Goal: Transaction & Acquisition: Download file/media

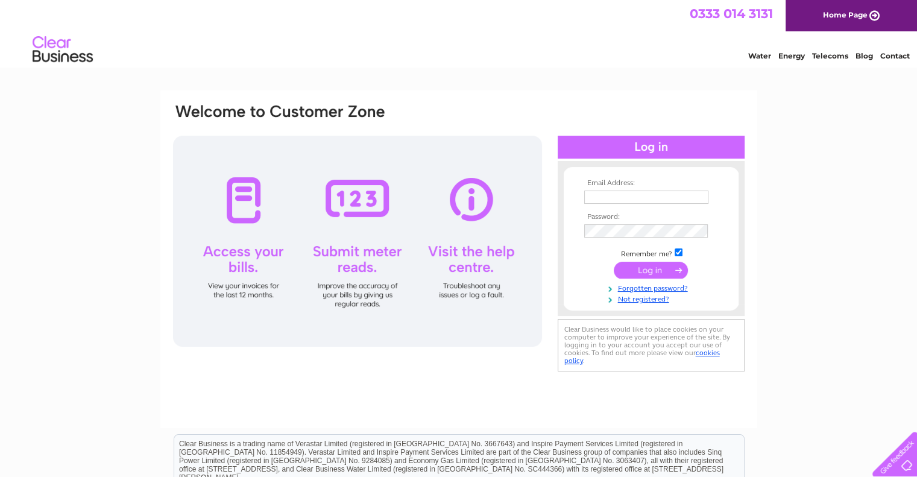
type input "[EMAIL_ADDRESS][DOMAIN_NAME]"
click at [597, 278] on td at bounding box center [651, 270] width 140 height 23
click at [644, 270] on input "submit" at bounding box center [650, 270] width 74 height 17
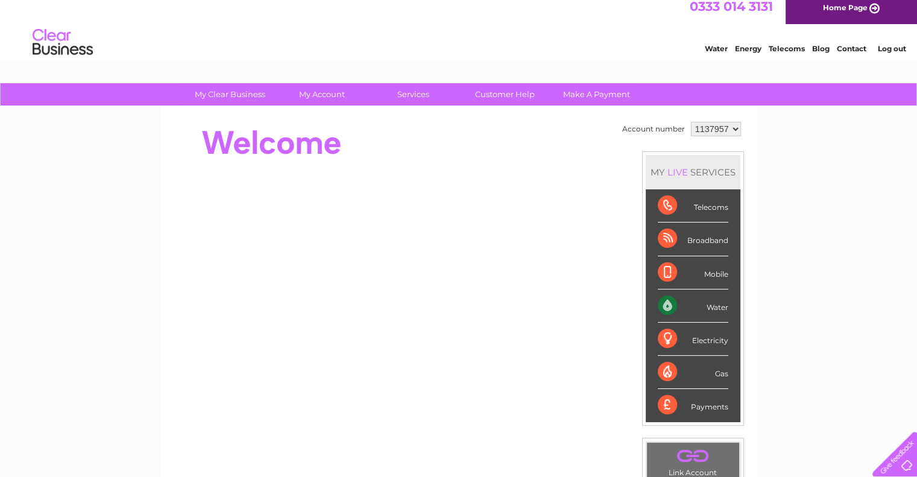
scroll to position [7, 0]
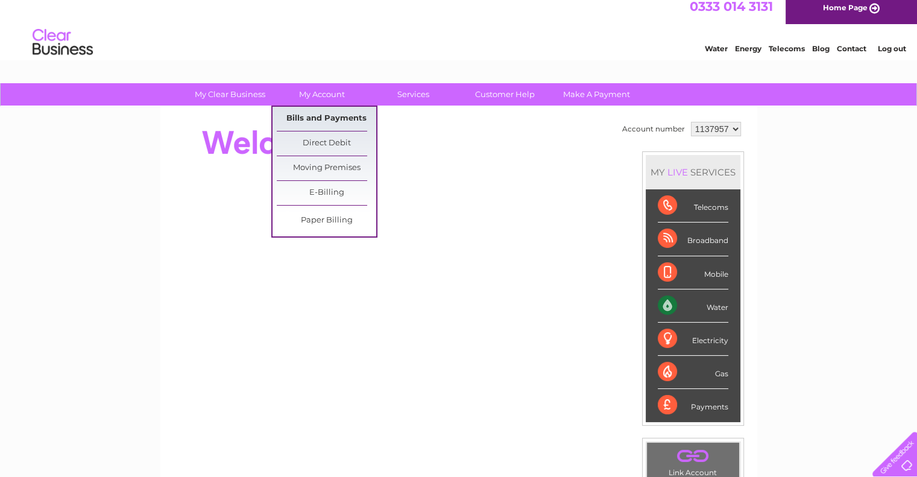
click at [330, 119] on link "Bills and Payments" at bounding box center [326, 119] width 99 height 24
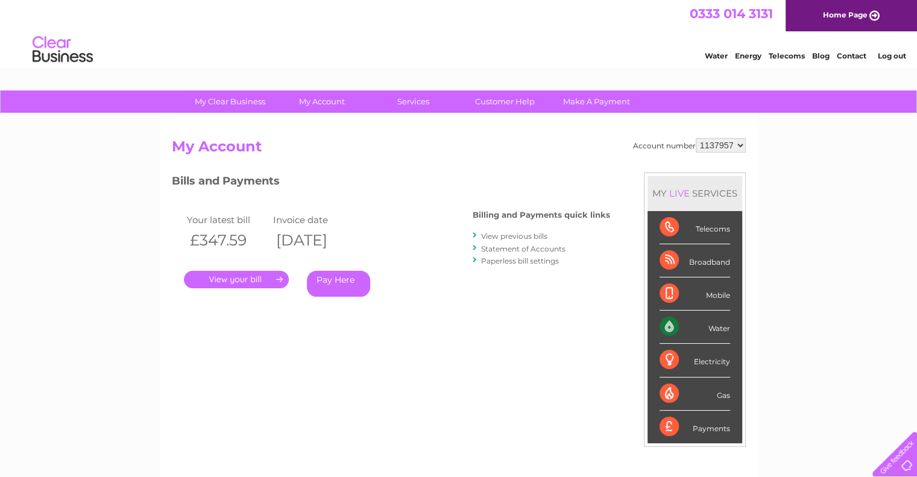
click at [474, 233] on div at bounding box center [474, 235] width 5 height 11
click at [494, 236] on link "View previous bills" at bounding box center [514, 235] width 66 height 9
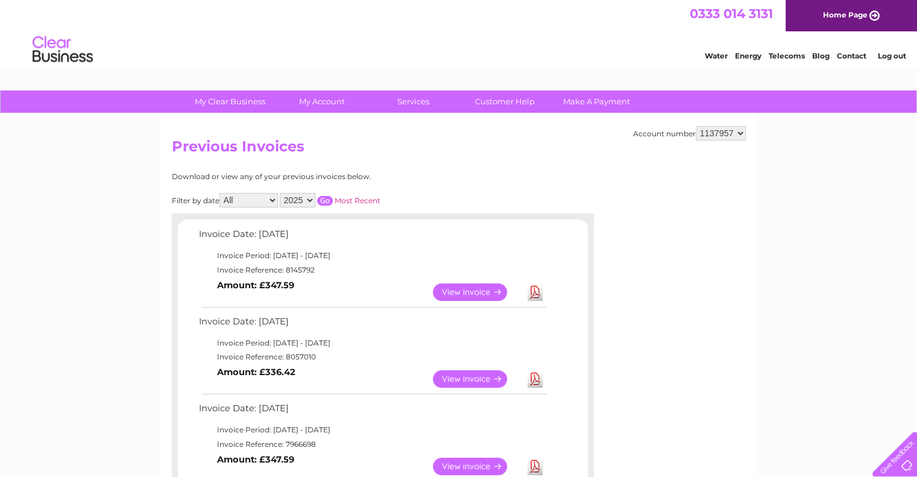
click at [309, 199] on select "2025 2024 2023 2022" at bounding box center [298, 200] width 36 height 14
select select "2024"
click at [281, 193] on select "2025 2024 2023 2022" at bounding box center [298, 200] width 36 height 14
click at [324, 201] on input "button" at bounding box center [325, 201] width 16 height 10
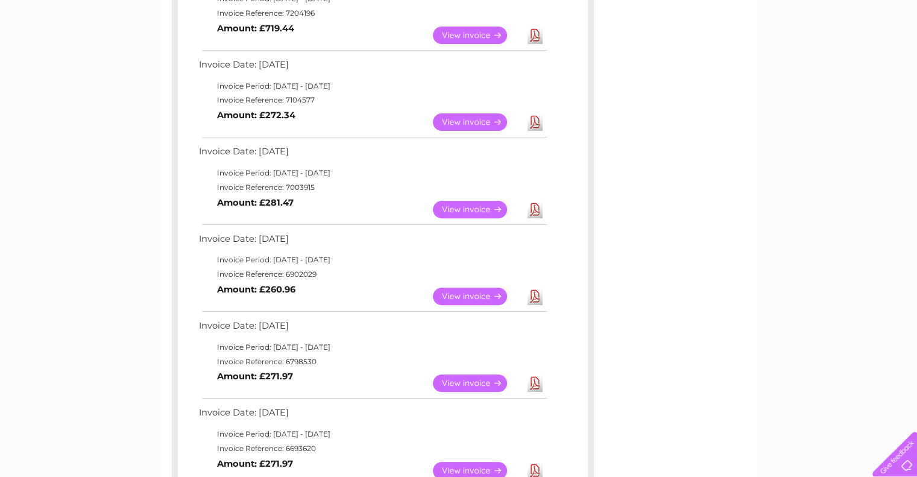
scroll to position [253, 0]
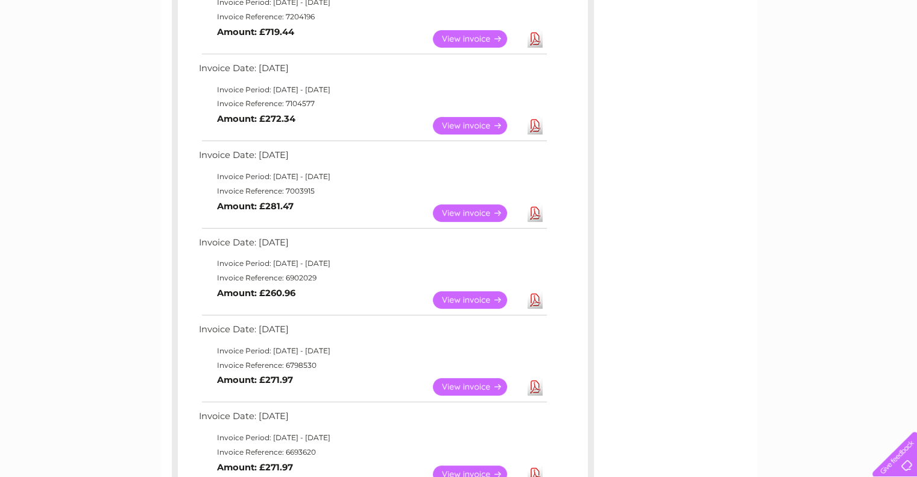
click at [447, 378] on link "View" at bounding box center [477, 386] width 89 height 17
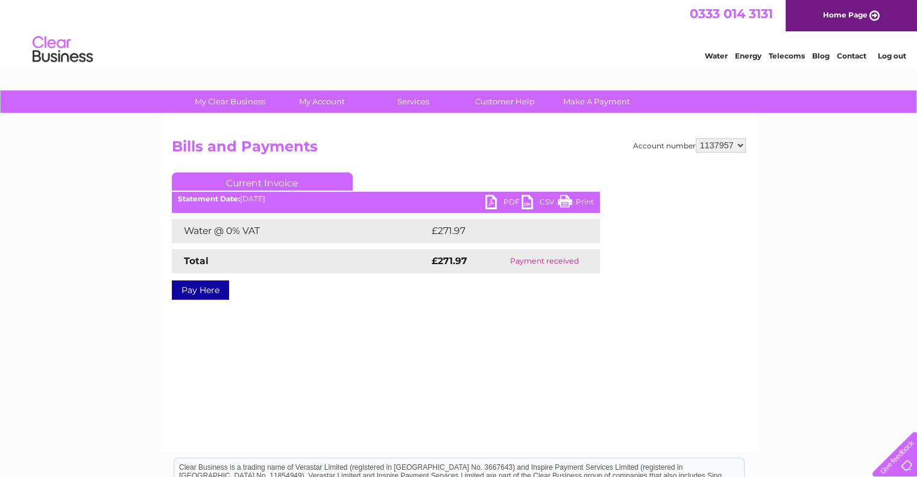
click at [494, 195] on ul "Current Invoice" at bounding box center [386, 183] width 428 height 22
click at [487, 202] on link "PDF" at bounding box center [503, 203] width 36 height 17
click at [619, 354] on div "Account number 1137957 Bills and Payments Current Invoice PDF CSV Print £271.97" at bounding box center [458, 282] width 597 height 337
click at [30, 42] on div "Water Energy Telecoms Blog Contact Log out" at bounding box center [458, 50] width 917 height 39
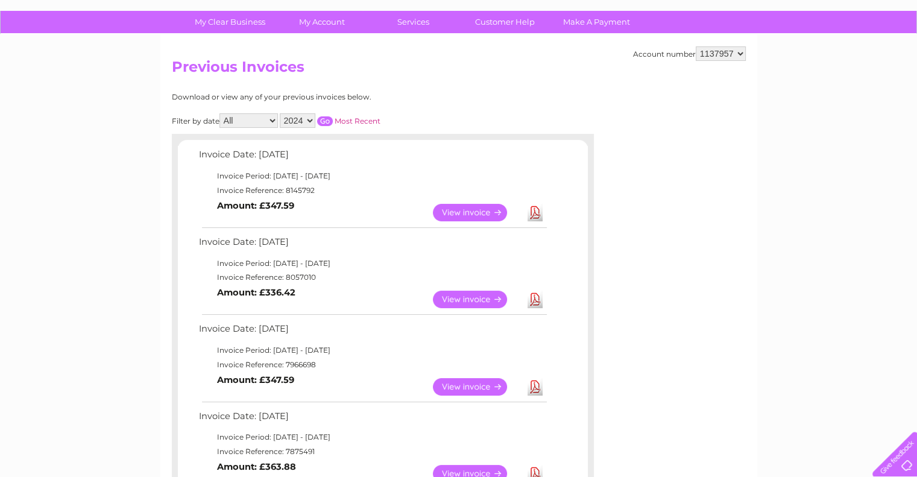
scroll to position [74, 0]
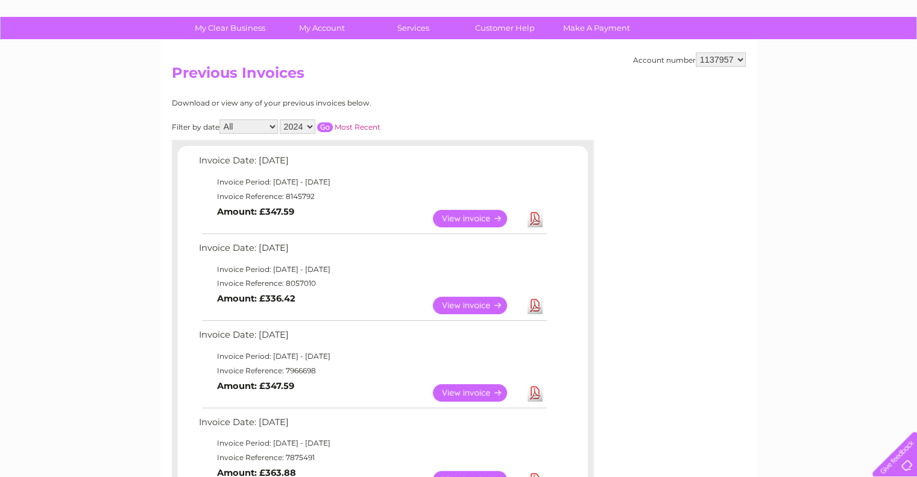
click at [307, 127] on select "2025 2024 2023 2022" at bounding box center [298, 126] width 36 height 14
click at [281, 119] on select "2025 2024 2023 2022" at bounding box center [298, 126] width 36 height 14
click at [331, 128] on input "button" at bounding box center [325, 127] width 16 height 10
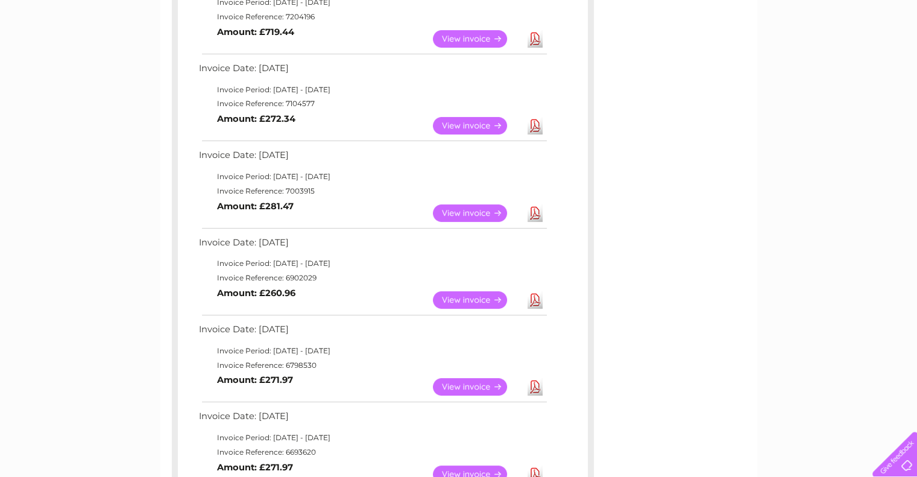
scroll to position [248, 0]
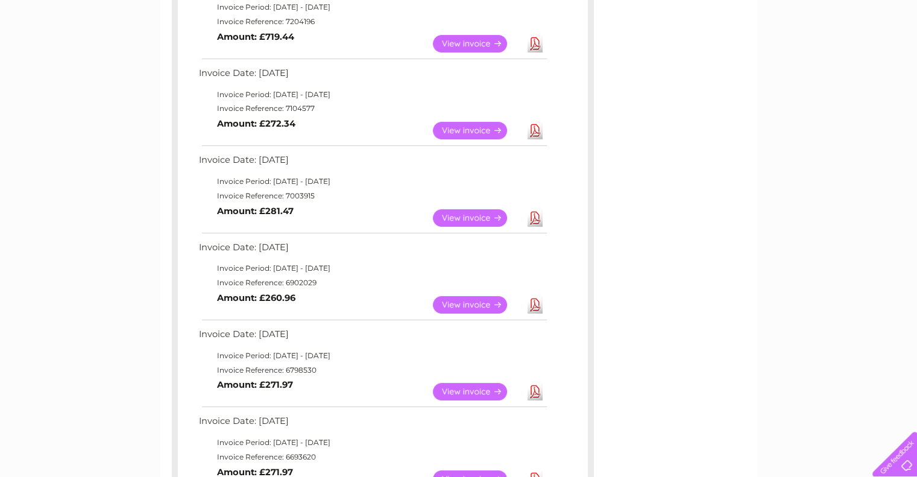
click at [530, 301] on link "Download" at bounding box center [534, 304] width 15 height 17
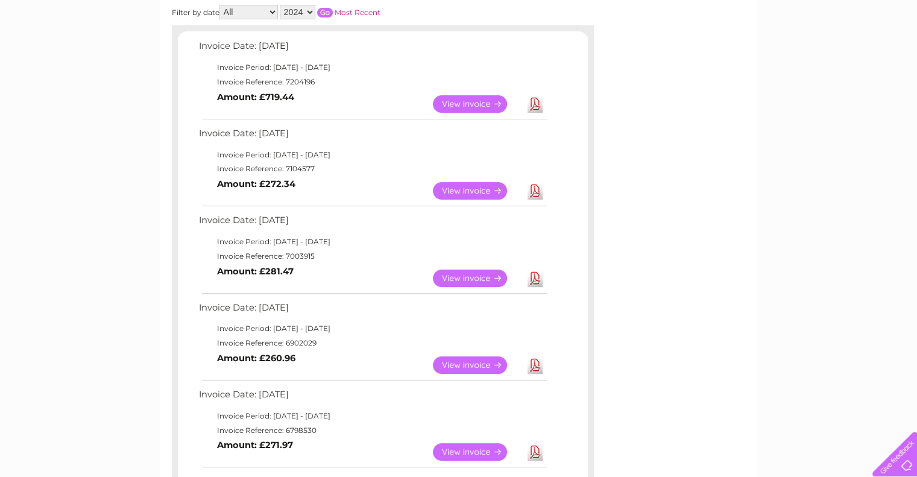
scroll to position [186, 0]
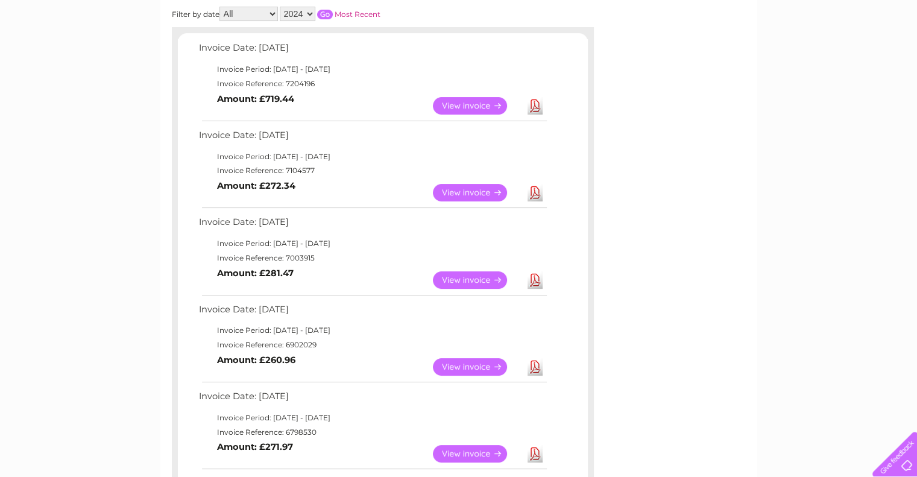
click at [533, 271] on link "Download" at bounding box center [534, 279] width 15 height 17
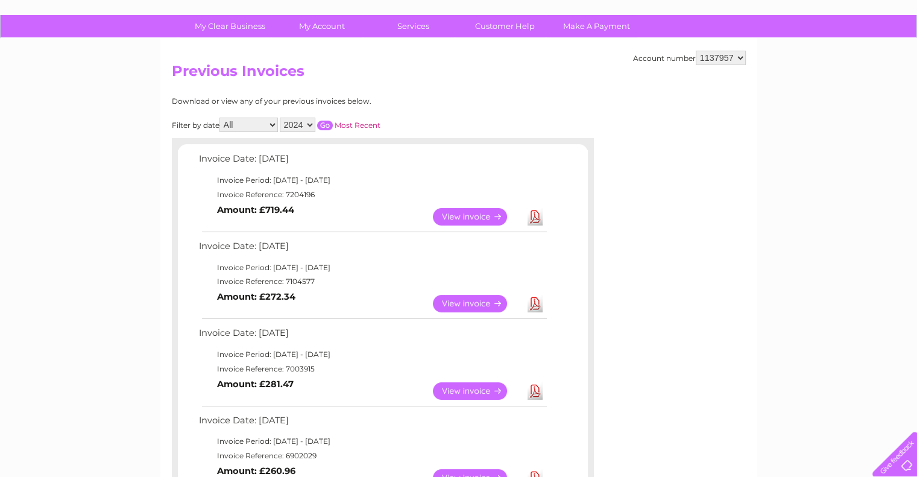
scroll to position [67, 0]
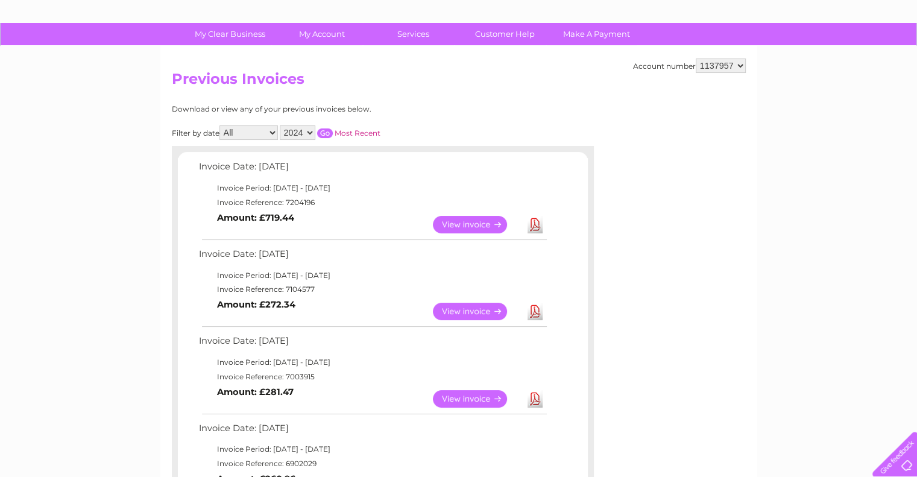
click at [528, 310] on link "Download" at bounding box center [534, 311] width 15 height 17
click at [535, 222] on link "Download" at bounding box center [534, 224] width 15 height 17
click at [304, 136] on select "2025 2024 2023 2022" at bounding box center [298, 132] width 36 height 14
select select "2025"
click at [281, 125] on select "2025 2024 2023 2022" at bounding box center [298, 132] width 36 height 14
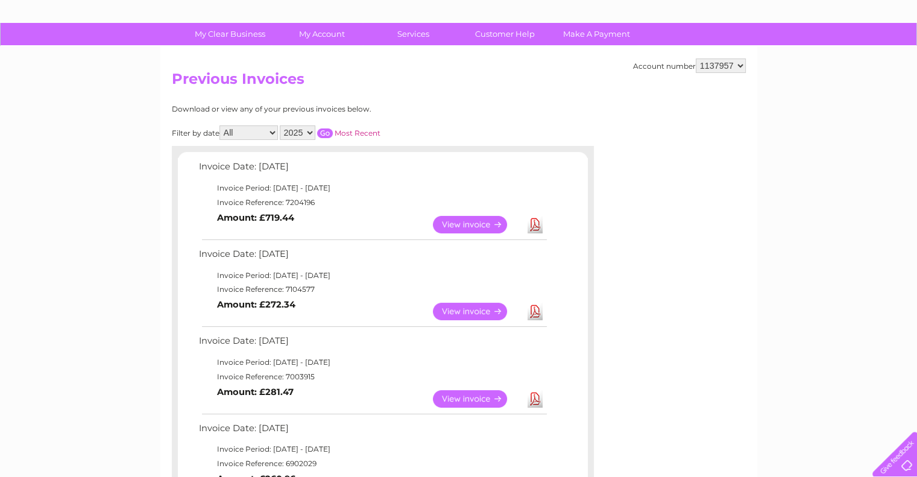
click at [325, 130] on input "button" at bounding box center [325, 133] width 16 height 10
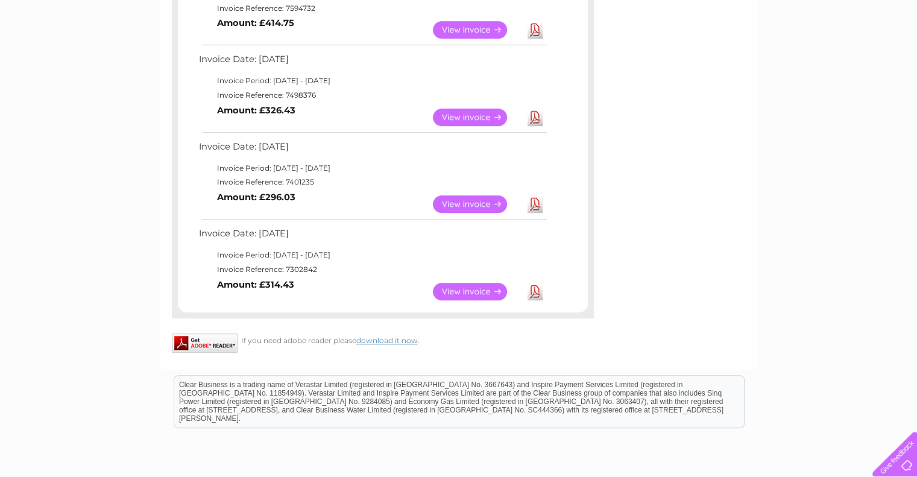
scroll to position [777, 0]
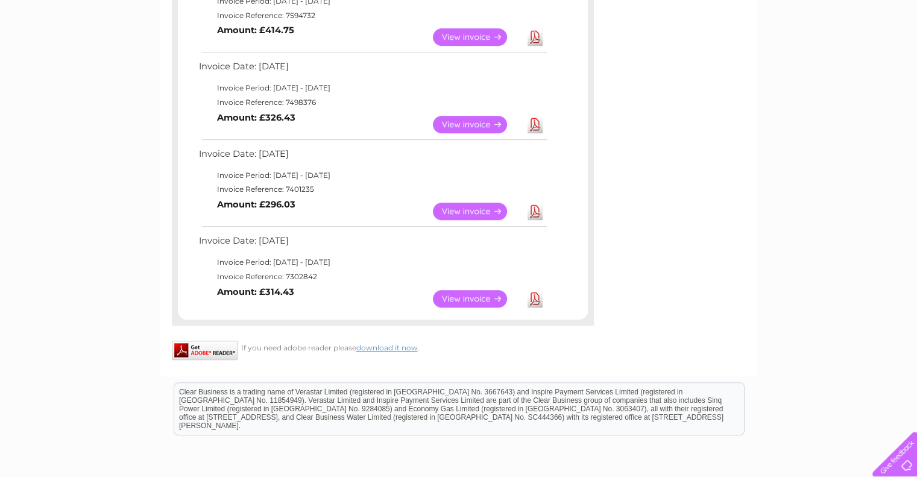
click at [534, 299] on link "Download" at bounding box center [534, 298] width 15 height 17
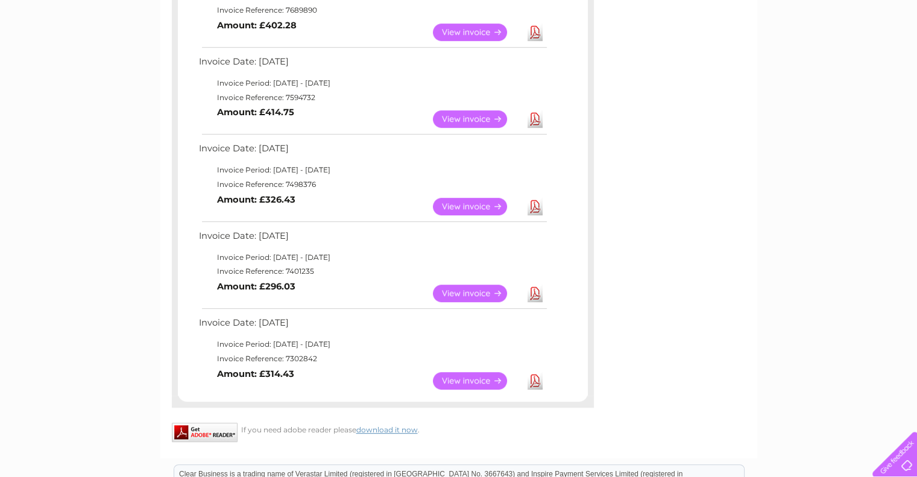
scroll to position [694, 0]
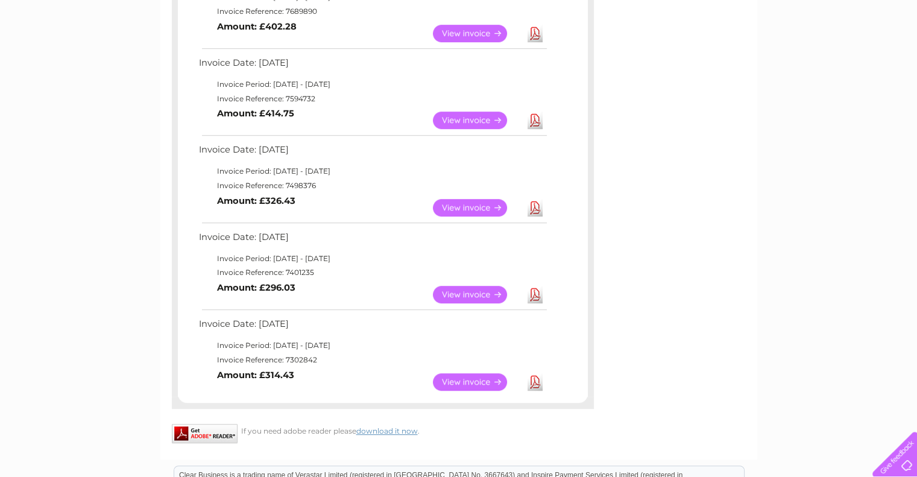
click at [538, 289] on link "Download" at bounding box center [534, 294] width 15 height 17
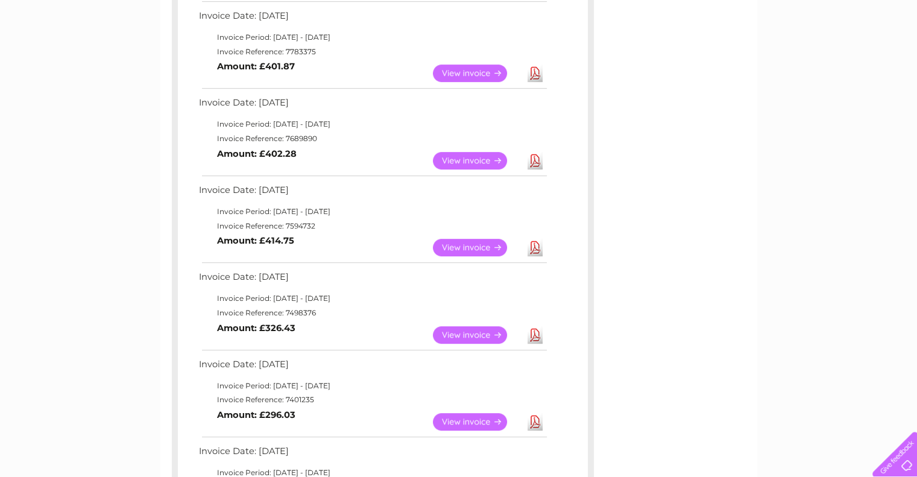
scroll to position [561, 0]
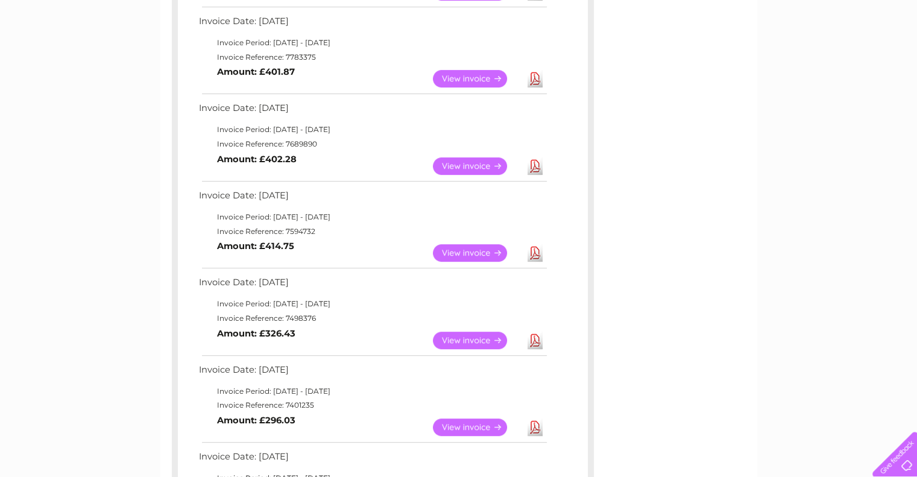
click at [534, 168] on link "Download" at bounding box center [534, 165] width 15 height 17
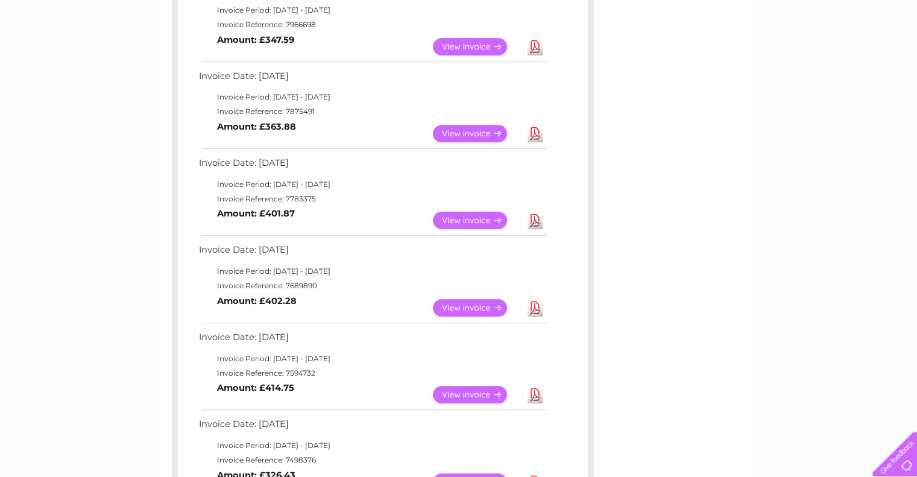
scroll to position [418, 0]
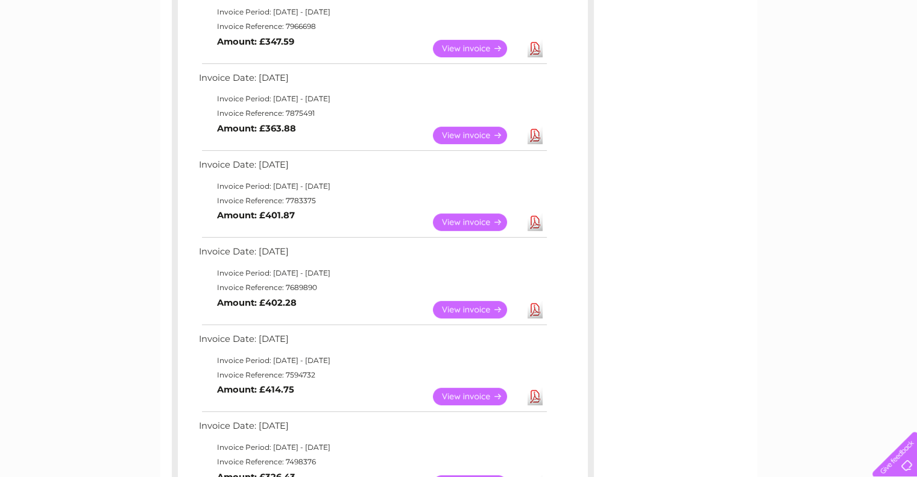
click at [538, 226] on link "Download" at bounding box center [534, 221] width 15 height 17
click at [533, 136] on link "Download" at bounding box center [534, 135] width 15 height 17
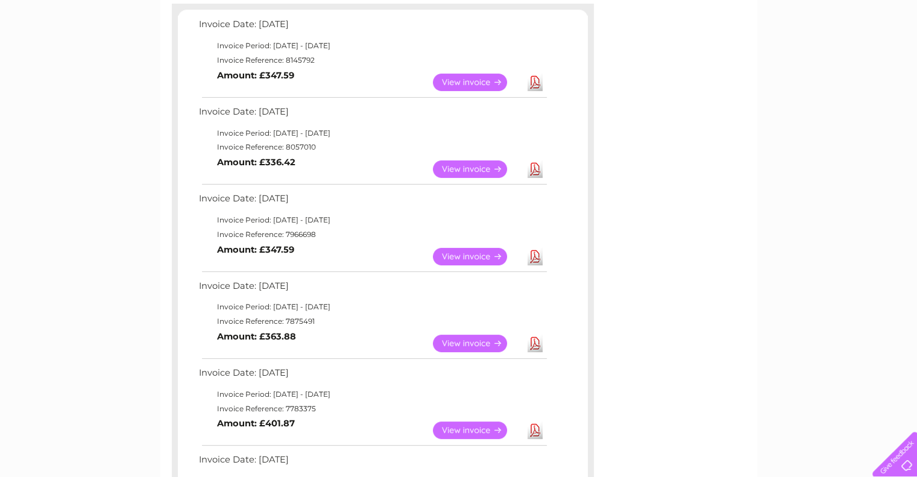
scroll to position [205, 0]
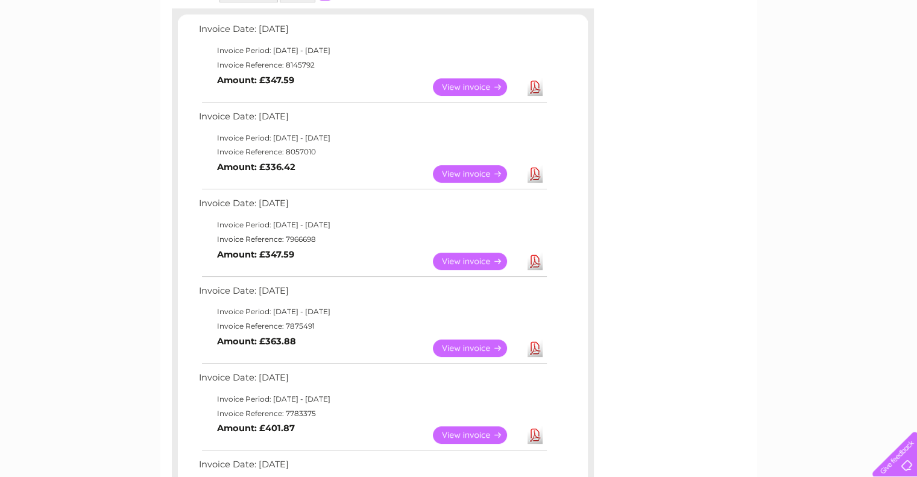
click at [537, 257] on link "Download" at bounding box center [534, 260] width 15 height 17
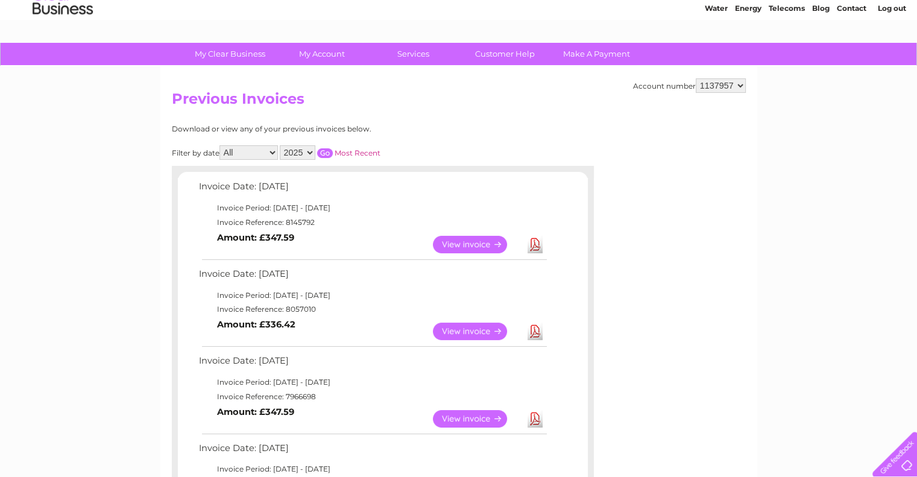
scroll to position [45, 0]
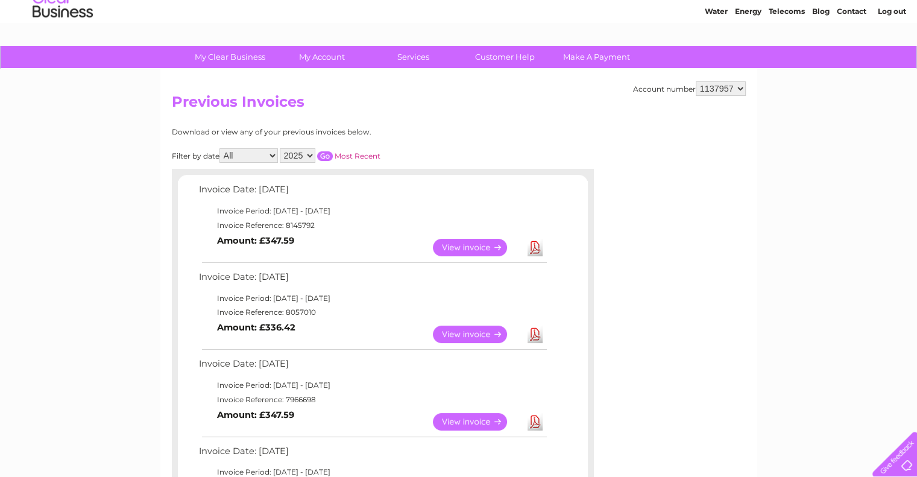
click at [533, 332] on link "Download" at bounding box center [534, 333] width 15 height 17
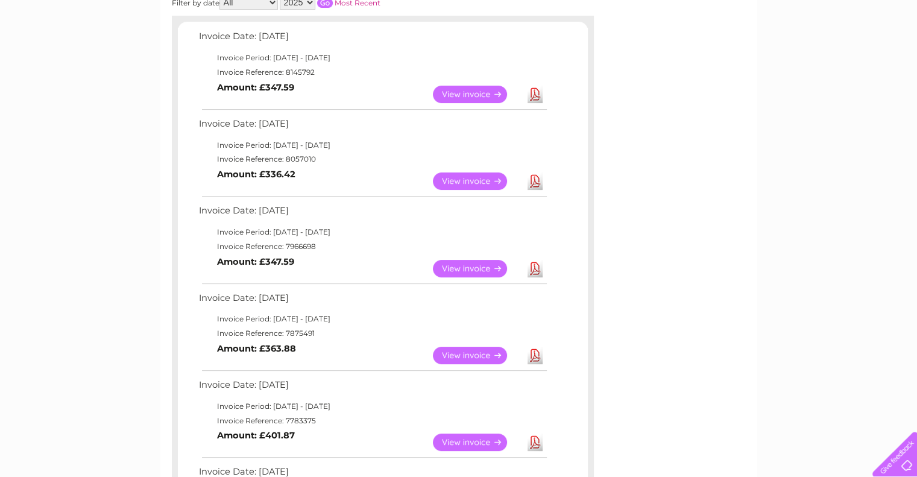
scroll to position [206, 0]
